Goal: Task Accomplishment & Management: Use online tool/utility

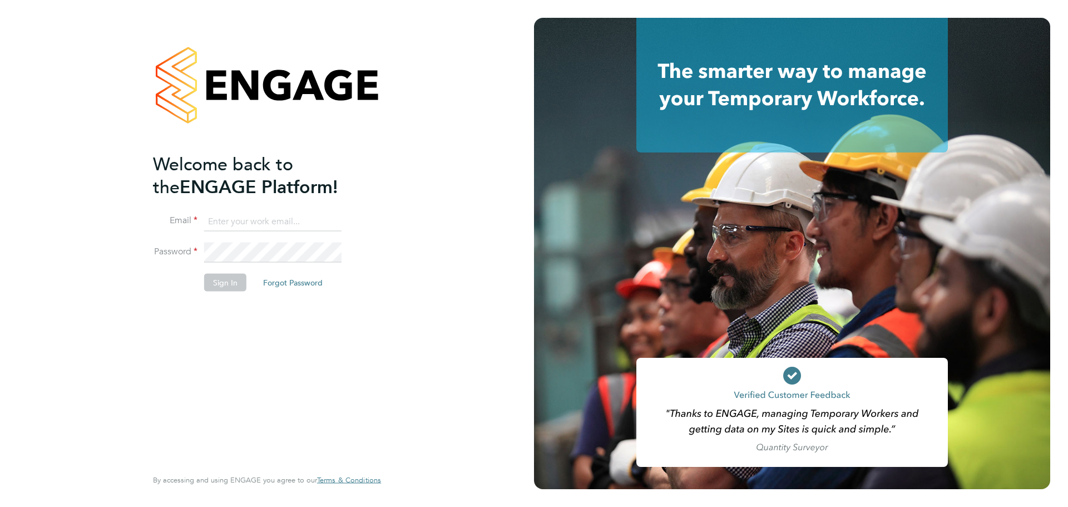
type input "abbie.weatherby@bcuk.co.uk"
click at [229, 284] on button "Sign In" at bounding box center [225, 283] width 42 height 18
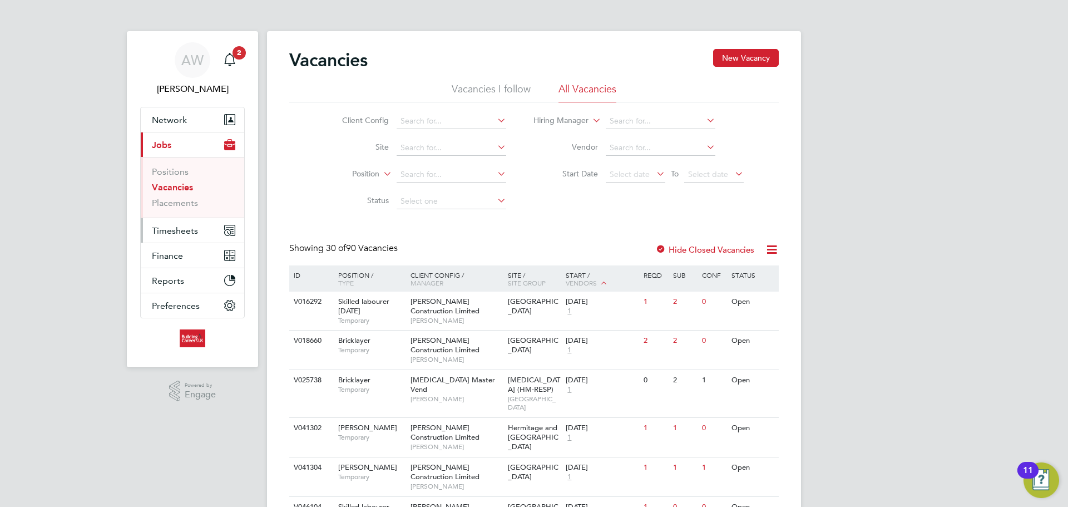
click at [172, 230] on span "Timesheets" at bounding box center [175, 230] width 46 height 11
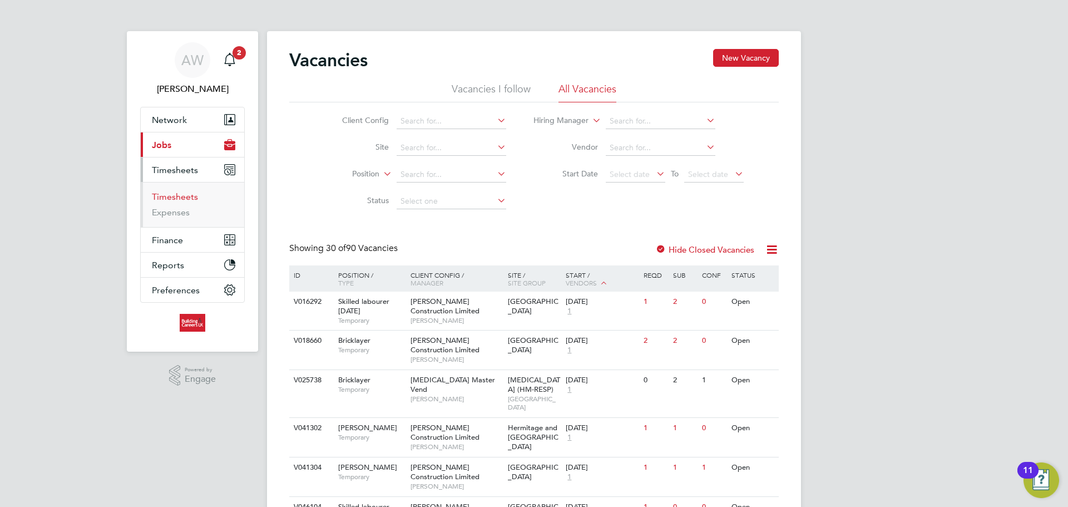
click at [178, 199] on link "Timesheets" at bounding box center [175, 196] width 46 height 11
